Goal: Task Accomplishment & Management: Manage account settings

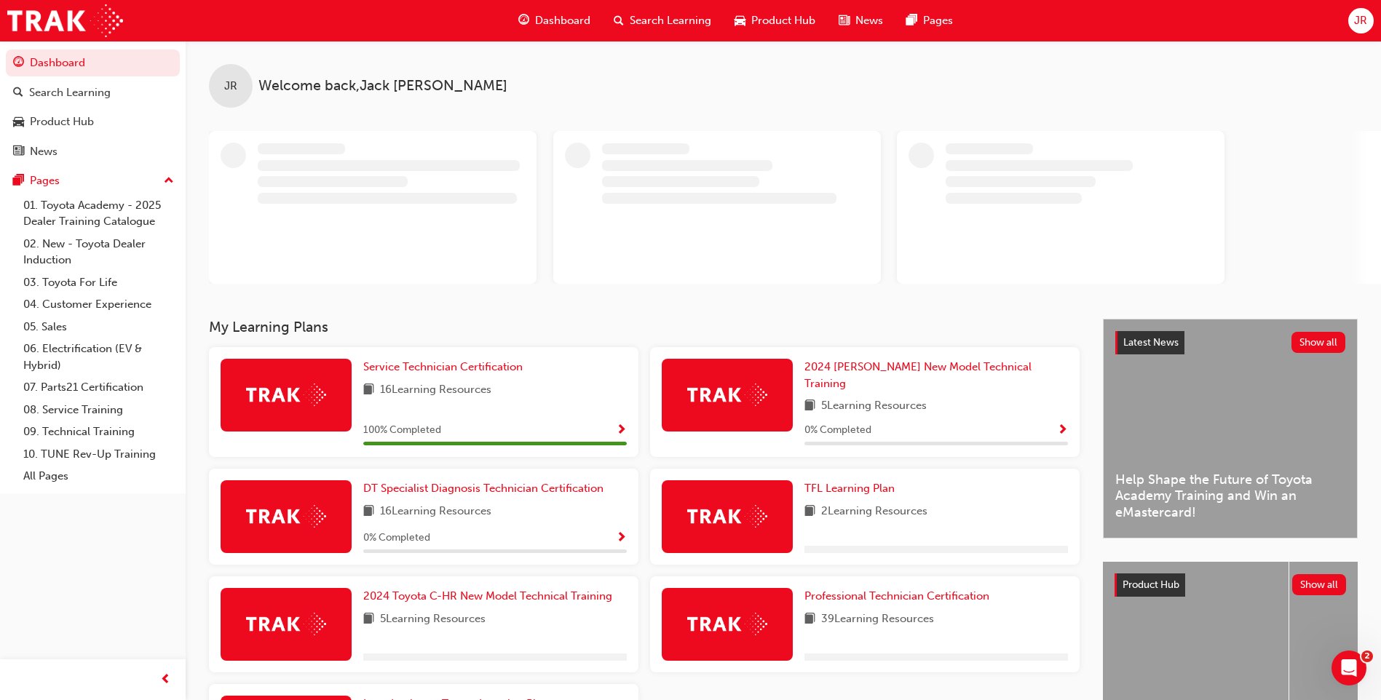
click at [1361, 23] on span "JR" at bounding box center [1360, 20] width 13 height 17
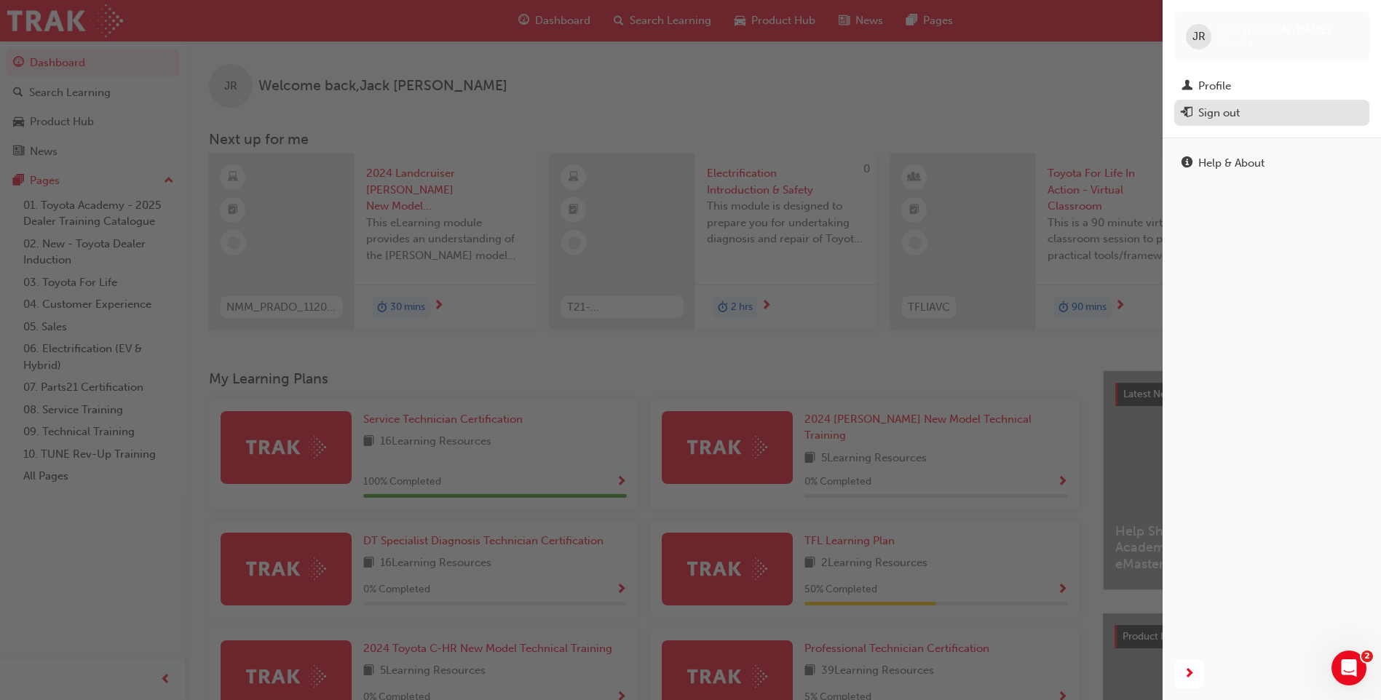
click at [1227, 111] on div "Sign out" at bounding box center [1218, 113] width 41 height 17
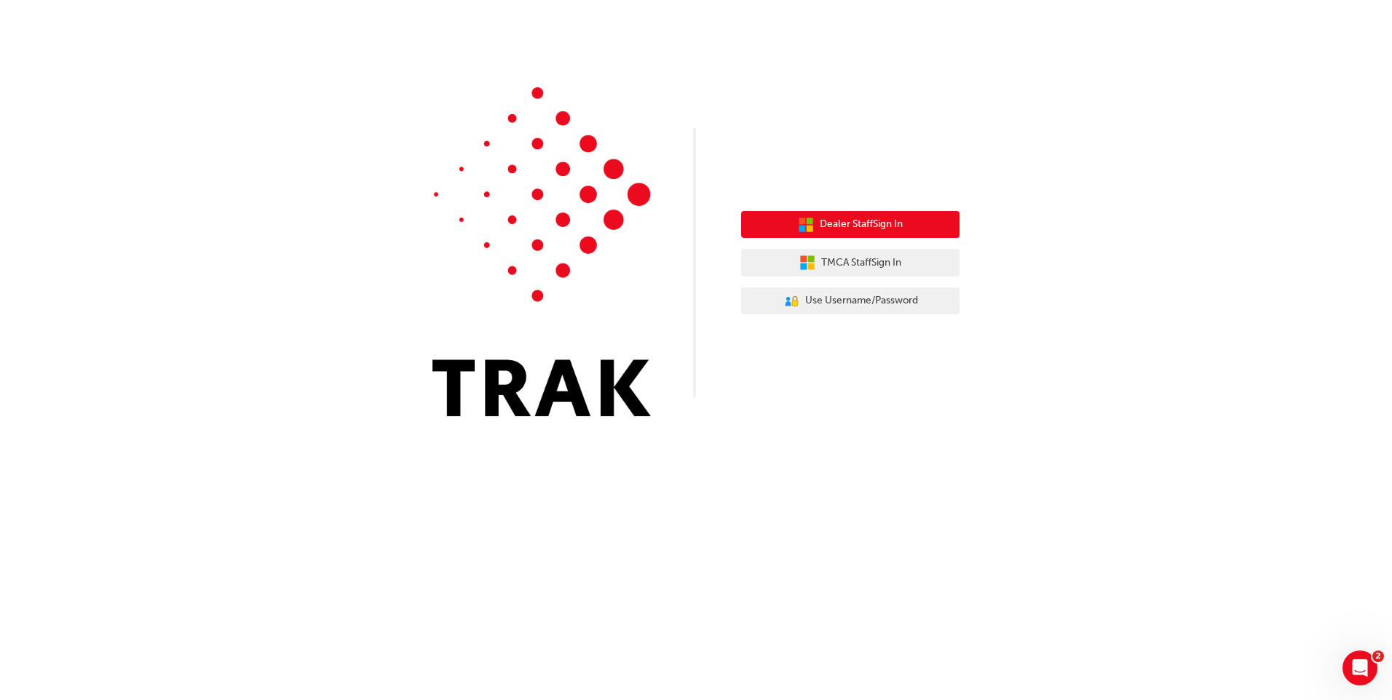
click at [857, 219] on span "Dealer Staff Sign In" at bounding box center [861, 224] width 83 height 17
